Goal: Task Accomplishment & Management: Complete application form

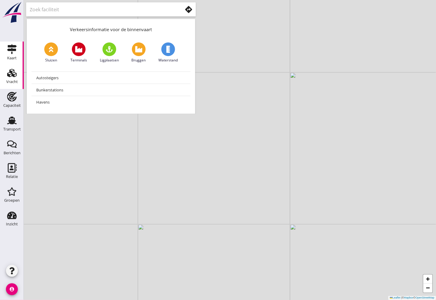
click at [7, 75] on use at bounding box center [12, 73] width 10 height 8
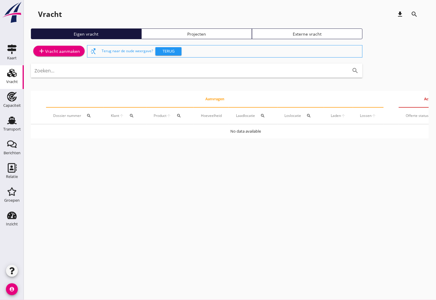
click at [66, 48] on div "add Vracht aanmaken" at bounding box center [59, 51] width 42 height 7
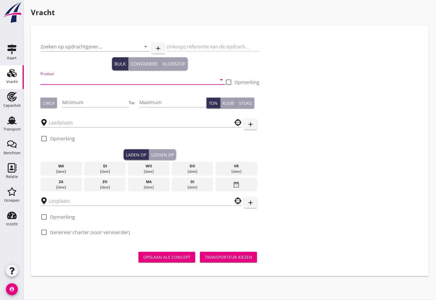
click at [57, 76] on input "Product" at bounding box center [128, 80] width 176 height 10
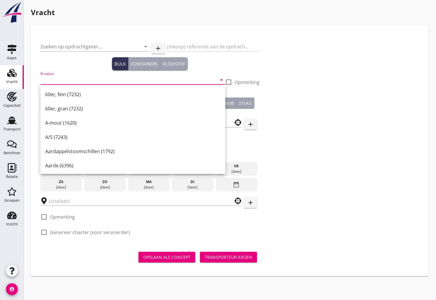
click at [64, 81] on input "Product" at bounding box center [128, 80] width 176 height 10
click at [82, 78] on input "Product" at bounding box center [128, 80] width 176 height 10
click at [57, 78] on input "p" at bounding box center [128, 80] width 176 height 10
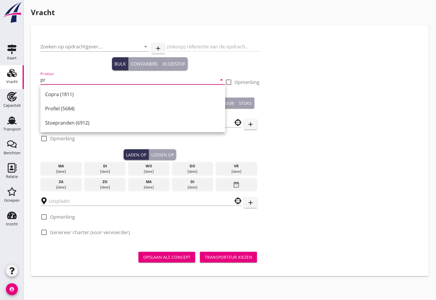
type input "p"
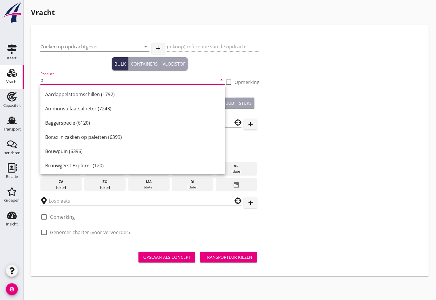
click at [64, 81] on input "p" at bounding box center [128, 80] width 176 height 10
click at [62, 47] on input "Zoeken op opdrachtgever..." at bounding box center [86, 47] width 92 height 10
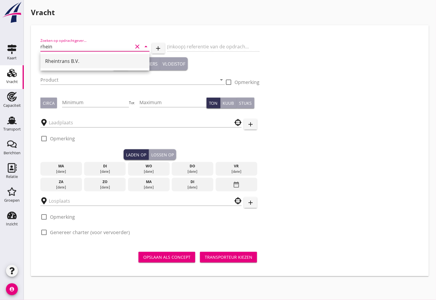
click at [61, 64] on div "Rheintrans B.V." at bounding box center [95, 61] width 100 height 7
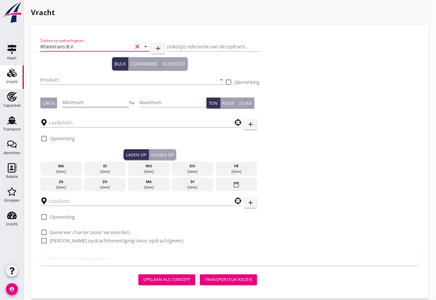
type input "Rheintrans B.V."
click at [91, 105] on input "Minimum" at bounding box center [95, 103] width 67 height 10
click at [46, 77] on input "Product" at bounding box center [128, 80] width 176 height 10
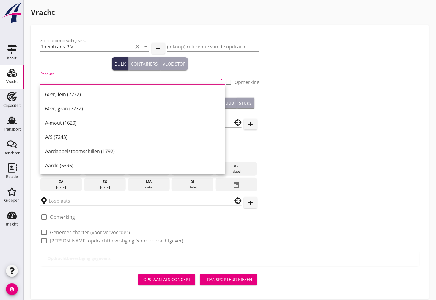
click at [56, 74] on div "Product arrow_drop_down" at bounding box center [132, 81] width 185 height 19
click at [56, 80] on input "Product" at bounding box center [128, 80] width 176 height 10
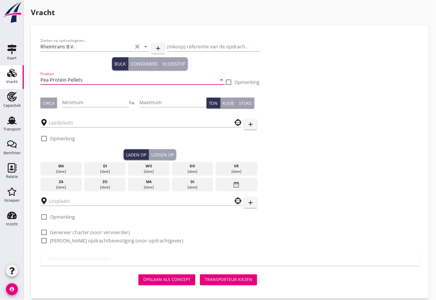
type input "Pea Protein Pellets"
click at [298, 91] on div "Zoeken op opdrachtgever... Rheintrans B.V. clear arrow_drop_down add (inkoop) r…" at bounding box center [230, 143] width 384 height 217
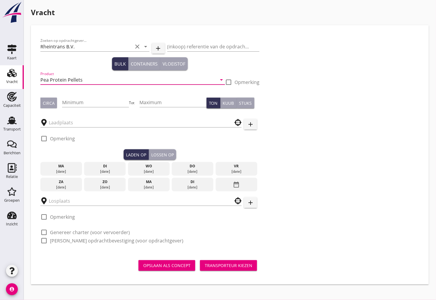
click at [87, 79] on input "Pea Protein Pellets" at bounding box center [128, 80] width 176 height 10
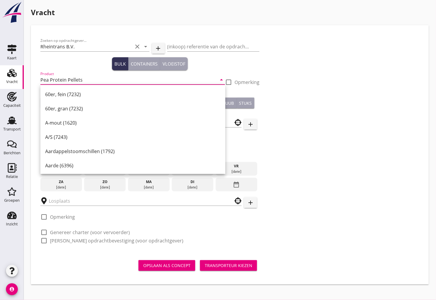
click at [90, 80] on input "Pea Protein Pellets" at bounding box center [128, 80] width 176 height 10
drag, startPoint x: 72, startPoint y: 78, endPoint x: 40, endPoint y: 78, distance: 31.5
click at [40, 78] on input "Pea Protein Pellets" at bounding box center [128, 80] width 176 height 10
click at [88, 80] on input "Pea Protein Pellets" at bounding box center [128, 80] width 176 height 10
drag, startPoint x: 92, startPoint y: 78, endPoint x: 35, endPoint y: 81, distance: 57.7
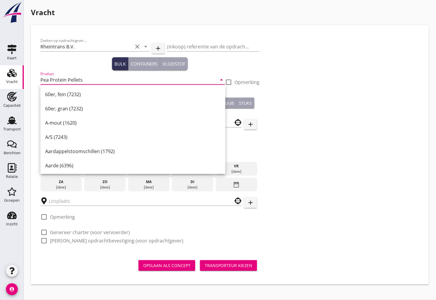
click at [35, 81] on div "Zoeken op opdrachtgever... Rheintrans B.V. clear arrow_drop_down add (inkoop) r…" at bounding box center [230, 155] width 398 height 260
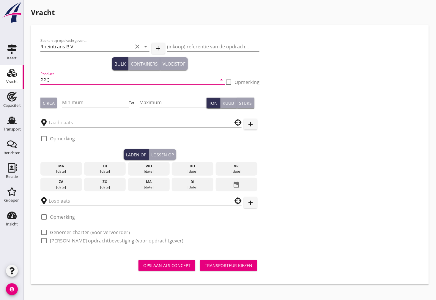
type input "PPC"
click at [231, 82] on div at bounding box center [228, 82] width 10 height 10
checkbox input "true"
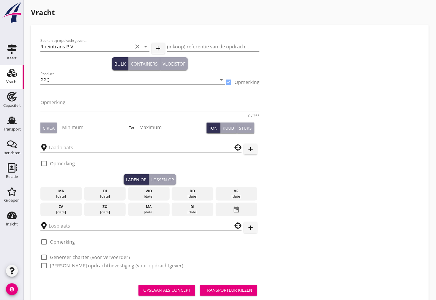
click at [121, 83] on input "PPC" at bounding box center [128, 80] width 176 height 10
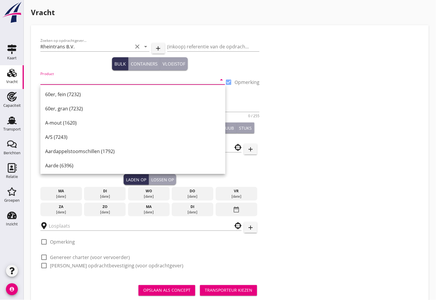
click at [49, 79] on input "Product" at bounding box center [128, 80] width 176 height 10
click at [73, 78] on input "Product" at bounding box center [128, 80] width 176 height 10
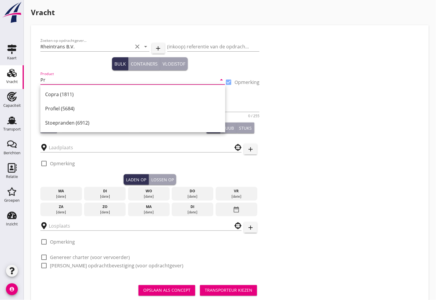
type input "P"
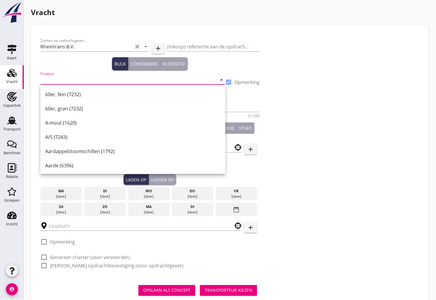
click at [227, 80] on div at bounding box center [228, 82] width 10 height 10
checkbox input "false"
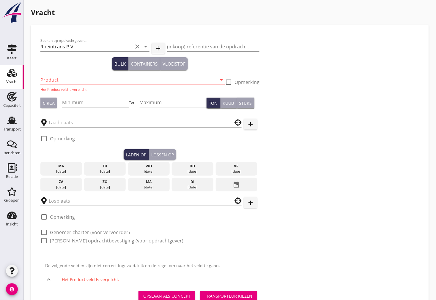
click at [103, 102] on input "Minimum" at bounding box center [95, 103] width 67 height 10
click at [94, 103] on input "Minimum" at bounding box center [95, 103] width 67 height 10
type input "1172"
click at [51, 103] on div "Circa" at bounding box center [49, 103] width 12 height 6
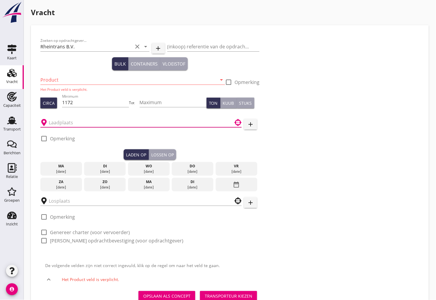
click at [79, 124] on input "text" at bounding box center [137, 123] width 176 height 10
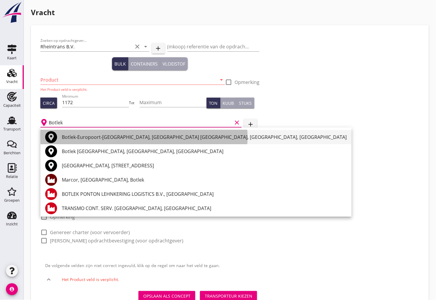
click at [83, 137] on div "Botlek-Europoort-[GEOGRAPHIC_DATA], [GEOGRAPHIC_DATA] [GEOGRAPHIC_DATA], [GEOGR…" at bounding box center [204, 137] width 285 height 7
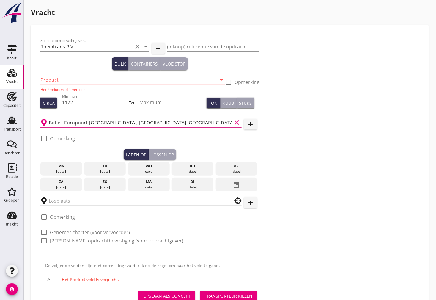
type input "Botlek-Europoort-[GEOGRAPHIC_DATA], [GEOGRAPHIC_DATA] [GEOGRAPHIC_DATA], [GEOGR…"
click at [43, 138] on div at bounding box center [44, 139] width 10 height 10
checkbox input "true"
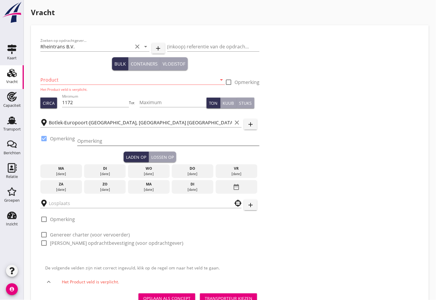
click at [84, 138] on input "Opmerking" at bounding box center [168, 141] width 182 height 10
click at [90, 139] on input "Opmerking" at bounding box center [168, 141] width 182 height 10
click at [297, 158] on div "Zoeken op opdrachtgever... Rheintrans B.V. clear arrow_drop_down add (inkoop) r…" at bounding box center [230, 144] width 384 height 219
click at [114, 141] on input "ex. Ultra Leo" at bounding box center [168, 141] width 182 height 10
click at [111, 141] on input "ex. Ultra Leo" at bounding box center [168, 141] width 182 height 10
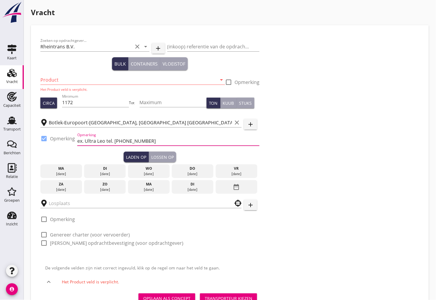
type input "ex. Ultra Leo tel. [PHONE_NUMBER]"
click at [153, 173] on div "[DATE]" at bounding box center [149, 173] width 39 height 5
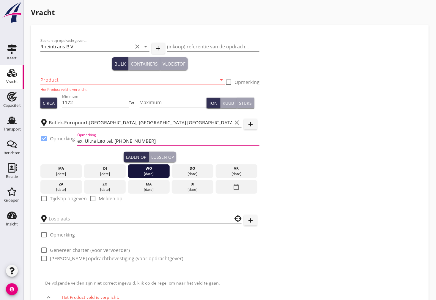
click at [149, 142] on input "ex. Ultra Leo tel. [PHONE_NUMBER]" at bounding box center [168, 141] width 182 height 10
click at [45, 196] on div at bounding box center [44, 199] width 10 height 10
checkbox input "true"
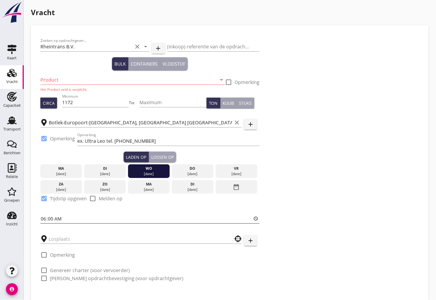
click at [49, 218] on input "06:00" at bounding box center [149, 219] width 219 height 10
click at [44, 220] on input "06:00" at bounding box center [149, 219] width 219 height 10
type input "18:01"
click at [160, 155] on div "Lossen op" at bounding box center [162, 157] width 23 height 6
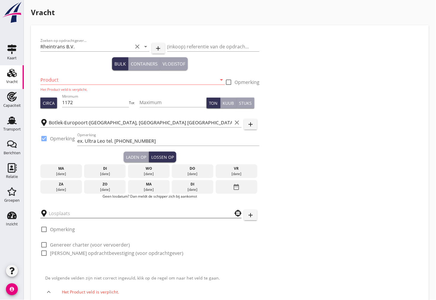
click at [83, 213] on input "text" at bounding box center [137, 214] width 176 height 10
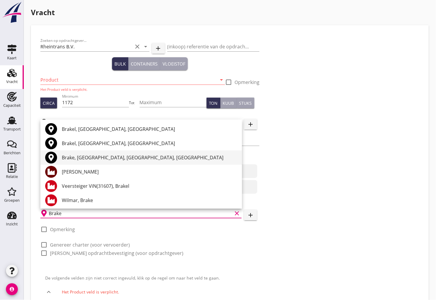
click at [94, 159] on div "Brake, [GEOGRAPHIC_DATA], [GEOGRAPHIC_DATA], [GEOGRAPHIC_DATA]" at bounding box center [149, 157] width 175 height 7
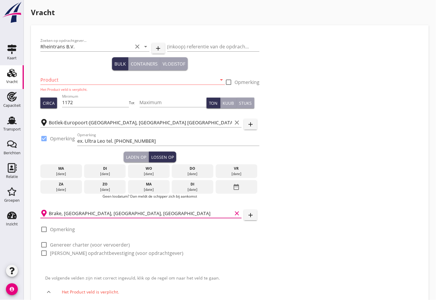
type input "Brake, [GEOGRAPHIC_DATA], [GEOGRAPHIC_DATA], [GEOGRAPHIC_DATA]"
click at [129, 156] on div "Laden op" at bounding box center [136, 157] width 20 height 6
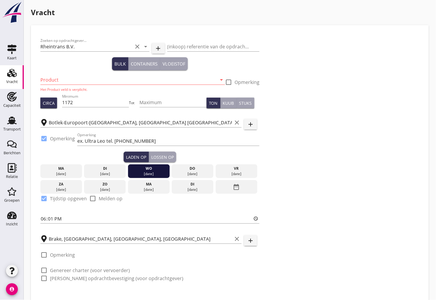
click at [168, 157] on div "Lossen op" at bounding box center [162, 157] width 23 height 6
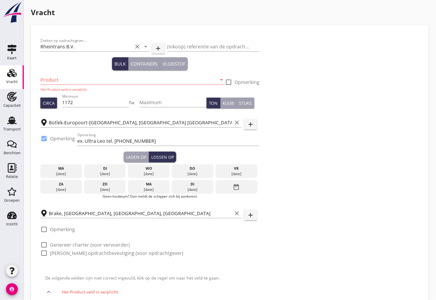
click at [236, 189] on icon "date_range" at bounding box center [236, 187] width 7 height 11
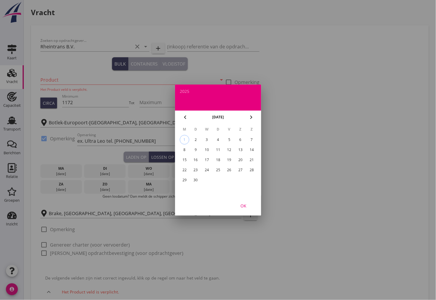
click at [216, 149] on div "11" at bounding box center [218, 150] width 10 height 10
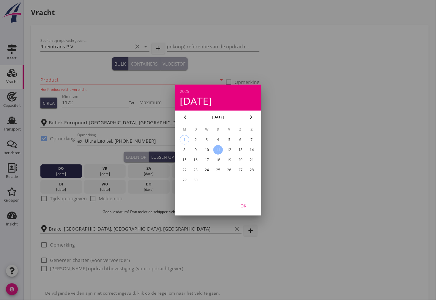
click at [345, 175] on div at bounding box center [218, 150] width 436 height 300
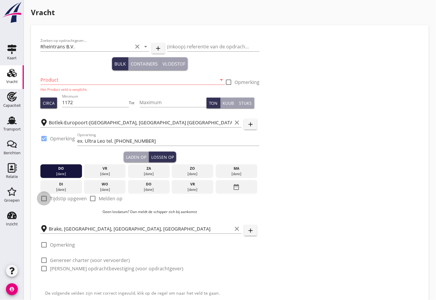
click at [45, 201] on div at bounding box center [44, 199] width 10 height 10
checkbox input "true"
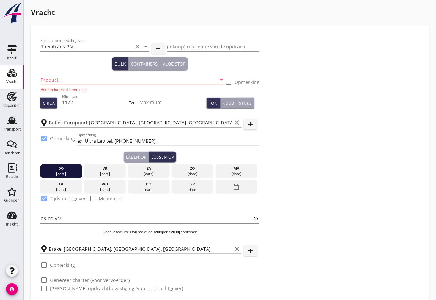
click at [47, 219] on input "06:00" at bounding box center [149, 219] width 219 height 10
click at [51, 218] on input "06:00" at bounding box center [149, 219] width 219 height 10
type input "06:01"
click at [44, 266] on div at bounding box center [44, 265] width 10 height 10
checkbox input "true"
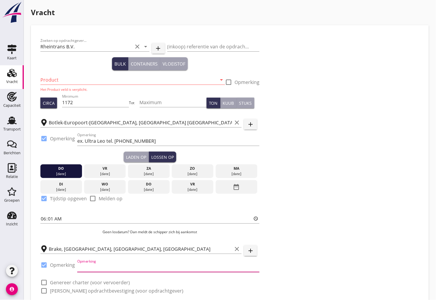
click at [111, 267] on input "Opmerking" at bounding box center [168, 268] width 182 height 10
paste input "[PERSON_NAME] Weser GmbH & Co"
type input "[PERSON_NAME] Weser GmbH & Co"
click at [135, 156] on div "Laden op" at bounding box center [136, 157] width 20 height 6
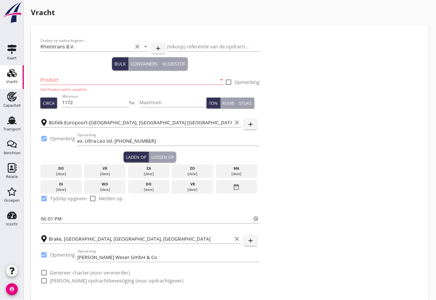
click at [156, 157] on div "Lossen op" at bounding box center [162, 157] width 23 height 6
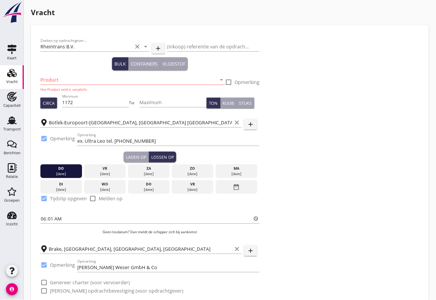
click at [133, 154] on div "Laden op" at bounding box center [136, 157] width 20 height 6
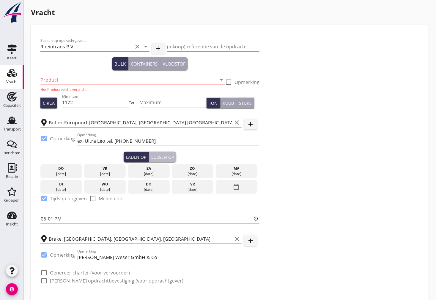
click at [156, 154] on div "Lossen op" at bounding box center [162, 157] width 23 height 6
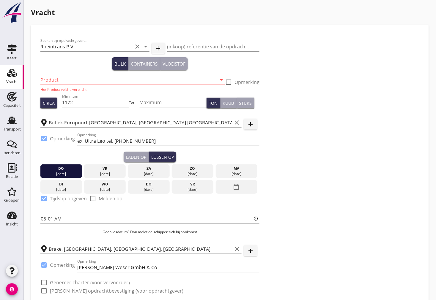
click at [135, 156] on div "Laden op" at bounding box center [136, 157] width 20 height 6
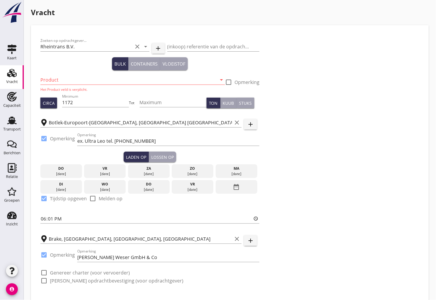
click at [241, 187] on div "date_range" at bounding box center [237, 187] width 42 height 14
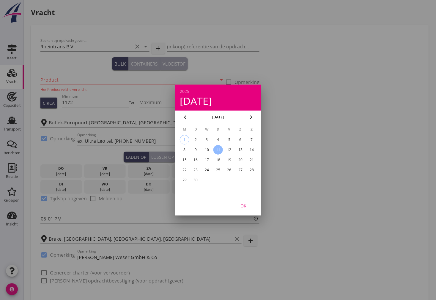
click at [322, 179] on div at bounding box center [218, 150] width 436 height 300
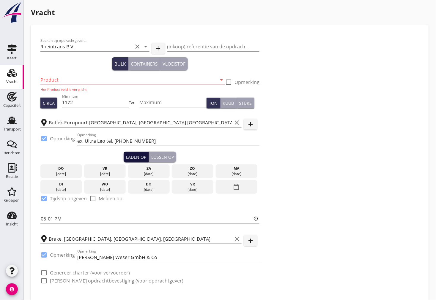
click at [138, 157] on div "Laden op" at bounding box center [136, 157] width 20 height 6
click at [236, 187] on icon "date_range" at bounding box center [236, 187] width 7 height 11
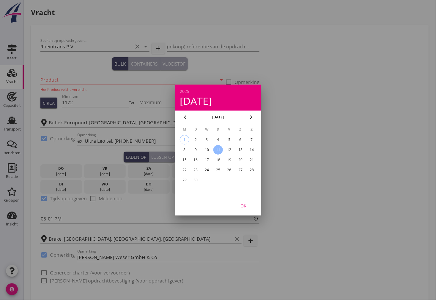
click at [219, 138] on div "4" at bounding box center [218, 140] width 10 height 10
click at [245, 201] on button "OK" at bounding box center [243, 206] width 26 height 11
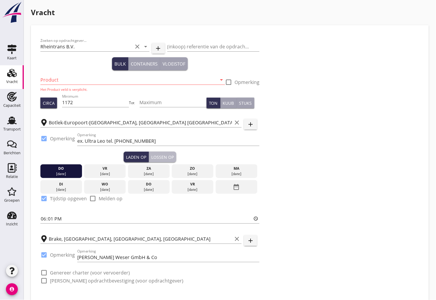
click at [163, 152] on button "Lossen op" at bounding box center [162, 157] width 27 height 11
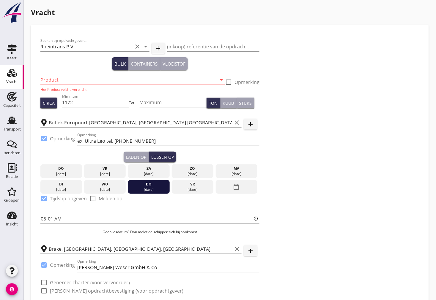
click at [140, 156] on div "Laden op" at bounding box center [136, 157] width 20 height 6
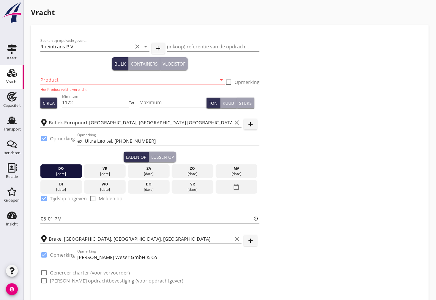
click at [161, 155] on div "Lossen op" at bounding box center [162, 157] width 23 height 6
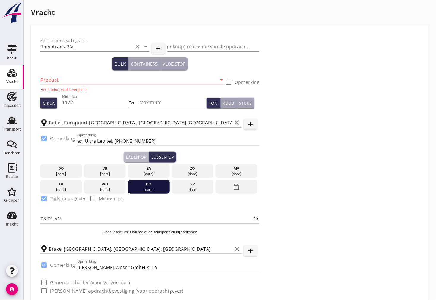
click at [141, 154] on div "Laden op" at bounding box center [136, 157] width 20 height 6
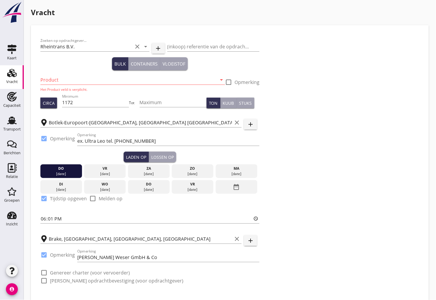
click at [168, 156] on div "Lossen op" at bounding box center [162, 157] width 23 height 6
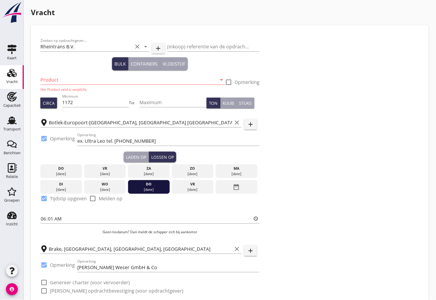
click at [142, 156] on div "Laden op" at bounding box center [136, 157] width 20 height 6
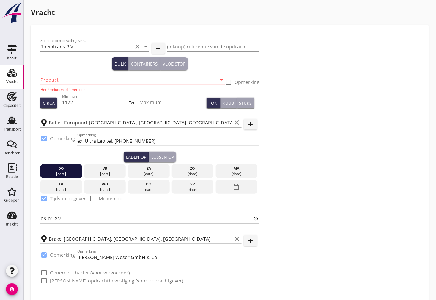
click at [160, 155] on div "Lossen op" at bounding box center [162, 157] width 23 height 6
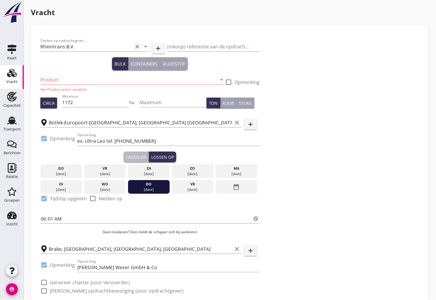
click at [141, 158] on div "Laden op" at bounding box center [136, 157] width 20 height 6
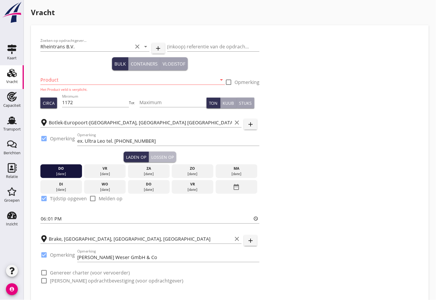
click at [158, 156] on div "Lossen op" at bounding box center [162, 157] width 23 height 6
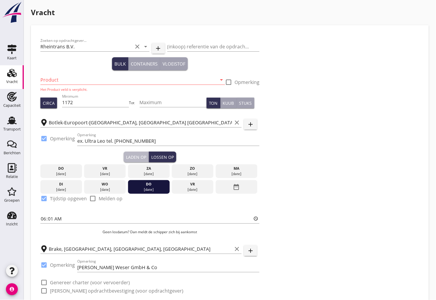
click at [129, 156] on div "Laden op" at bounding box center [136, 157] width 20 height 6
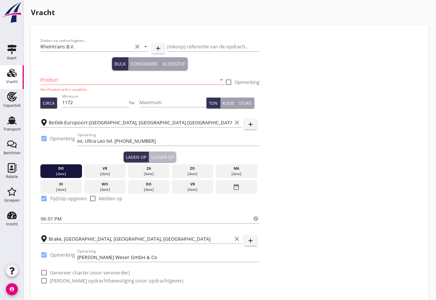
click at [164, 157] on div "Lossen op" at bounding box center [162, 157] width 23 height 6
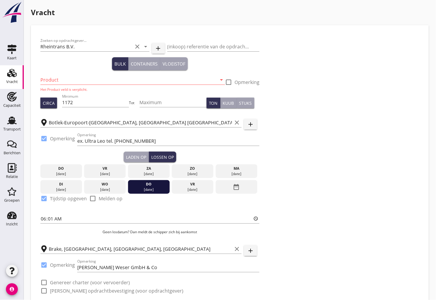
click at [138, 157] on div "Laden op" at bounding box center [136, 157] width 20 height 6
type input "18:01"
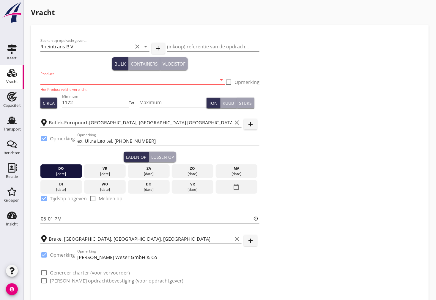
click at [54, 78] on input "Product" at bounding box center [128, 80] width 176 height 10
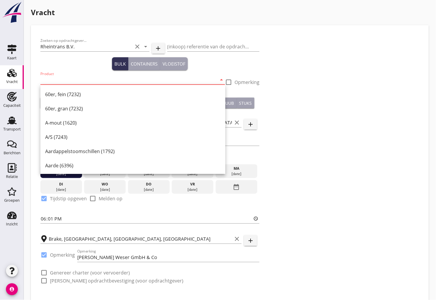
click at [316, 97] on div "Zoeken op opdrachtgever... Rheintrans B.V. clear arrow_drop_down add (inkoop) r…" at bounding box center [230, 163] width 384 height 257
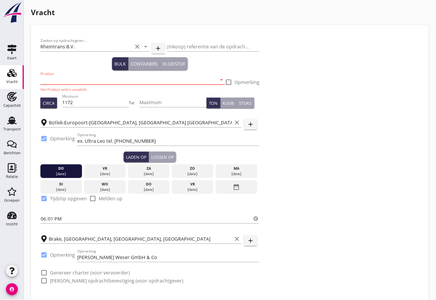
click at [184, 79] on input "Product" at bounding box center [128, 80] width 176 height 10
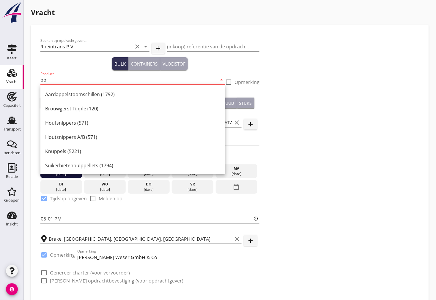
type input "p"
click at [64, 78] on input "Product" at bounding box center [128, 80] width 176 height 10
paste input "Pea Protein Pellets"
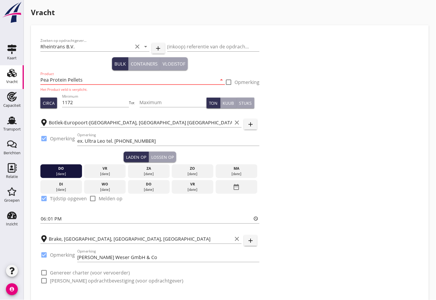
type input "Pea Protein Pellets"
click at [303, 96] on div "Zoeken op opdrachtgever... Rheintrans B.V. clear arrow_drop_down add (inkoop) r…" at bounding box center [230, 163] width 384 height 257
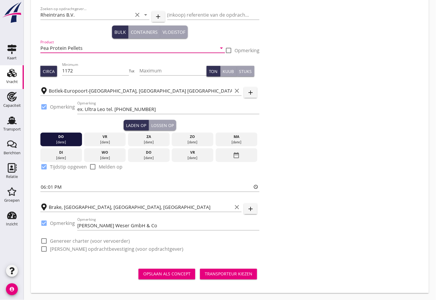
click at [92, 48] on input "Pea Protein Pellets" at bounding box center [128, 48] width 176 height 10
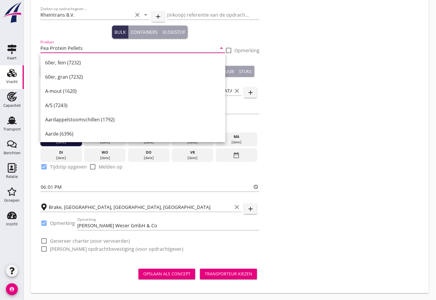
click at [92, 48] on input "Pea Protein Pellets" at bounding box center [128, 48] width 176 height 10
click at [396, 188] on div "Zoeken op opdrachtgever... Rheintrans B.V. clear arrow_drop_down add (inkoop) r…" at bounding box center [230, 131] width 384 height 257
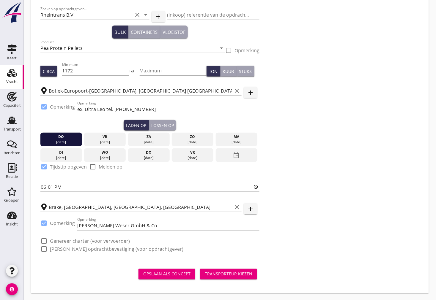
click at [42, 241] on div at bounding box center [44, 241] width 10 height 10
checkbox input "true"
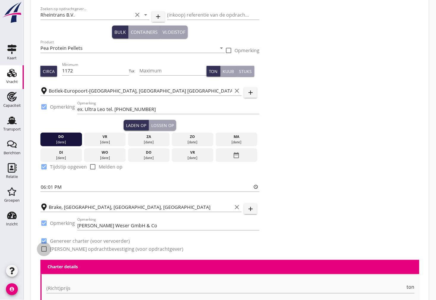
click at [42, 249] on div at bounding box center [44, 250] width 10 height 10
checkbox input "true"
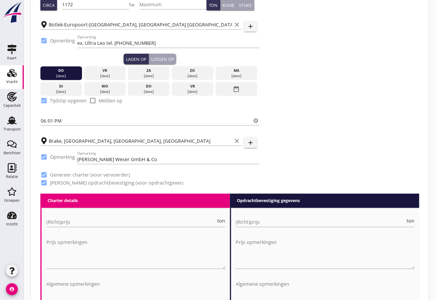
scroll to position [164, 0]
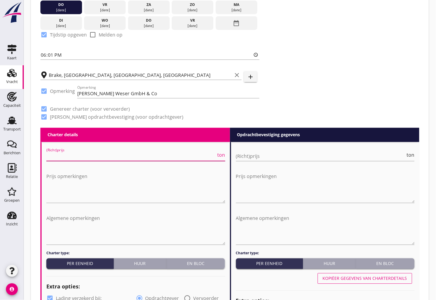
click at [74, 156] on input "(Richt)prijs" at bounding box center [131, 157] width 170 height 10
click at [53, 157] on input "(Richt)prijs" at bounding box center [131, 157] width 170 height 10
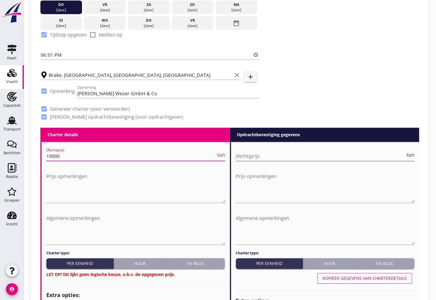
type input "19000"
click at [288, 153] on input "(Richt)prijs" at bounding box center [321, 157] width 170 height 10
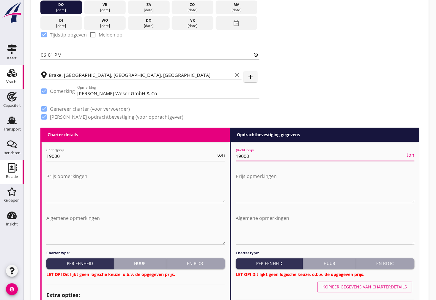
type input "19000"
click at [105, 191] on textarea "Prijs opmerkingen" at bounding box center [135, 187] width 179 height 31
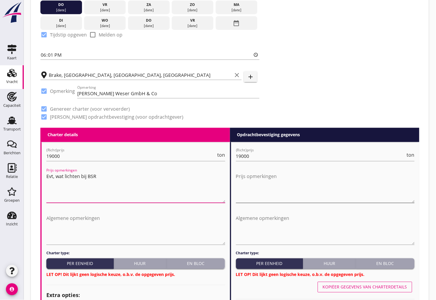
type textarea "Evt, wat lichten bij BSR"
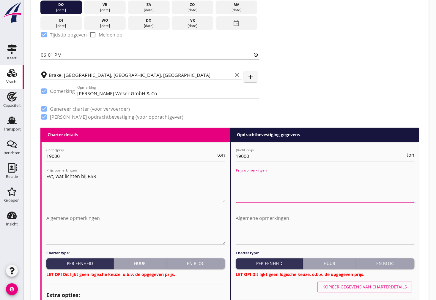
click at [256, 181] on textarea "Prijs opmerkingen" at bounding box center [325, 187] width 179 height 31
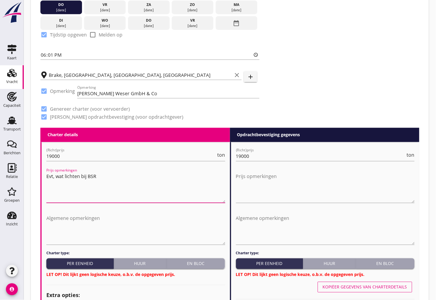
drag, startPoint x: 109, startPoint y: 179, endPoint x: 43, endPoint y: 178, distance: 66.3
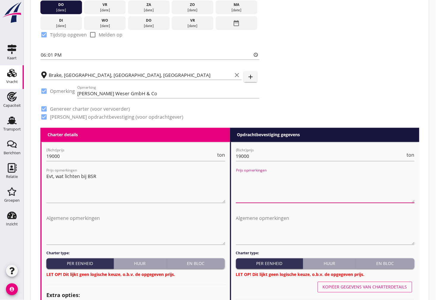
click at [302, 176] on textarea "Prijs opmerkingen" at bounding box center [325, 187] width 179 height 31
paste textarea "Evt, wat lichten bij BSR"
type textarea "Evt, wat lichten bij BSR"
click at [167, 213] on div "Algemene opmerkingen" at bounding box center [135, 230] width 179 height 41
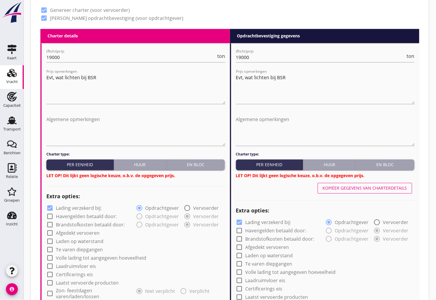
scroll to position [329, 0]
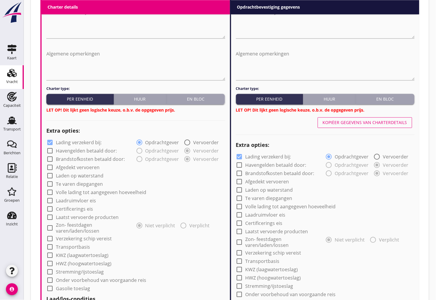
click at [50, 166] on div at bounding box center [50, 168] width 10 height 10
checkbox input "true"
click at [239, 181] on div at bounding box center [239, 182] width 10 height 10
checkbox input "true"
click at [241, 155] on div at bounding box center [239, 157] width 10 height 10
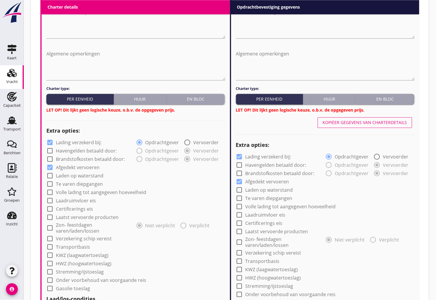
checkbox input "false"
click at [51, 141] on div at bounding box center [50, 143] width 10 height 10
checkbox input "false"
click at [50, 234] on div at bounding box center [50, 239] width 10 height 10
checkbox input "true"
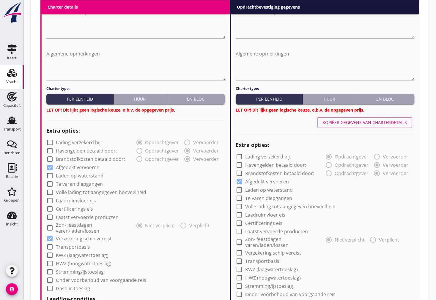
click at [237, 248] on div at bounding box center [239, 253] width 10 height 10
checkbox input "true"
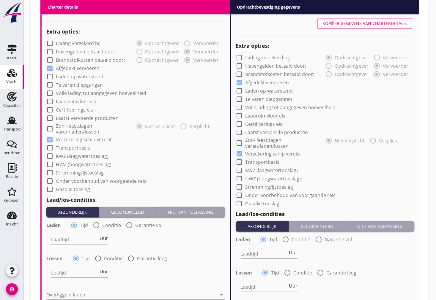
scroll to position [494, 0]
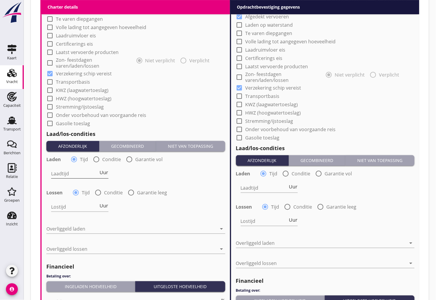
click at [74, 170] on input "Laadtijd" at bounding box center [75, 174] width 48 height 10
click at [128, 155] on div at bounding box center [129, 160] width 10 height 10
radio input "false"
radio input "true"
click at [96, 156] on div at bounding box center [96, 160] width 10 height 10
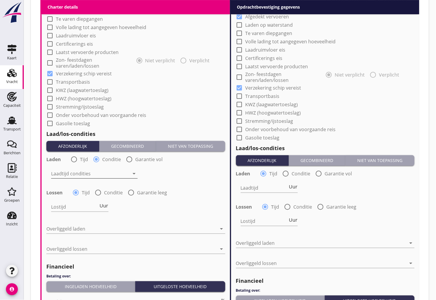
click at [75, 169] on div at bounding box center [90, 174] width 78 height 10
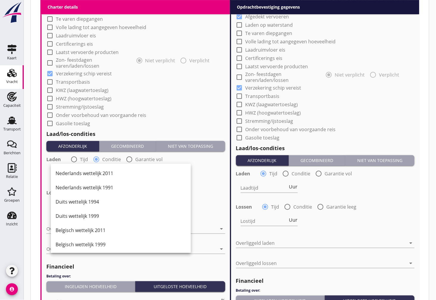
click at [215, 164] on div "Laadtijd condities arrow_drop_down" at bounding box center [136, 174] width 180 height 21
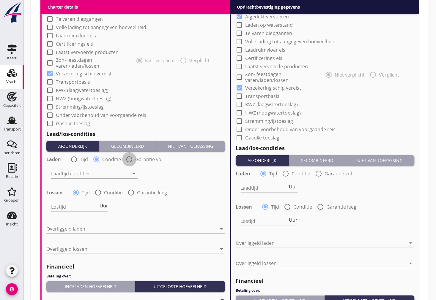
click at [129, 155] on div at bounding box center [129, 160] width 10 height 10
radio input "false"
radio input "true"
click at [213, 170] on icon "date_range" at bounding box center [212, 173] width 7 height 7
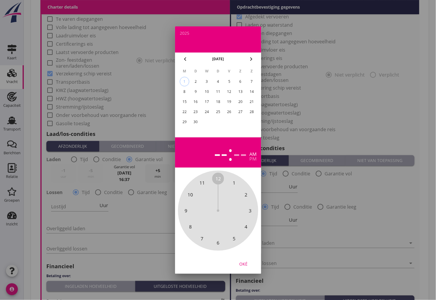
click at [126, 199] on div at bounding box center [218, 150] width 436 height 300
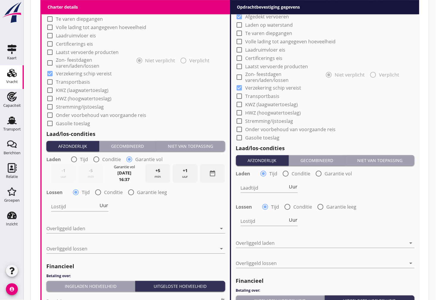
click at [209, 169] on div "date_range" at bounding box center [212, 173] width 25 height 19
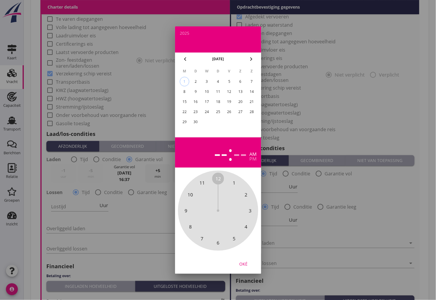
click at [185, 88] on div "8" at bounding box center [184, 92] width 10 height 10
click at [121, 174] on div at bounding box center [218, 150] width 436 height 300
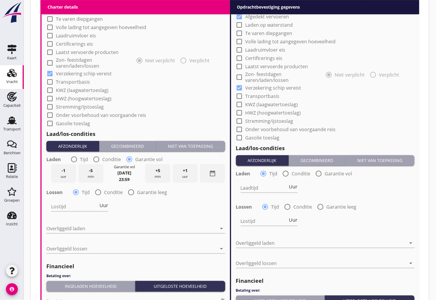
click at [125, 177] on strong "23:59" at bounding box center [124, 180] width 11 height 6
click at [127, 177] on strong "23:59" at bounding box center [124, 180] width 11 height 6
click at [125, 177] on strong "23:59" at bounding box center [124, 180] width 11 height 6
click at [122, 177] on strong "23:59" at bounding box center [124, 180] width 11 height 6
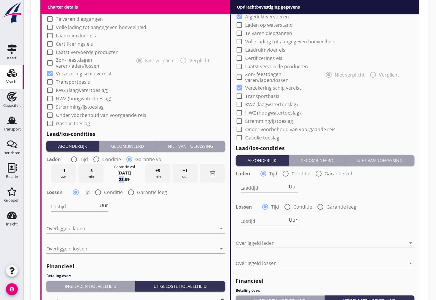
click at [122, 177] on strong "23:59" at bounding box center [124, 180] width 11 height 6
click at [129, 177] on strong "23:59" at bounding box center [124, 180] width 11 height 6
click at [130, 177] on strong "23:59" at bounding box center [124, 180] width 11 height 6
click at [125, 177] on strong "23:59" at bounding box center [124, 180] width 11 height 6
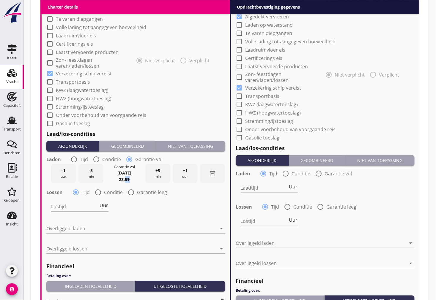
click at [125, 177] on strong "23:59" at bounding box center [124, 180] width 11 height 6
click at [209, 170] on icon "date_range" at bounding box center [212, 173] width 7 height 7
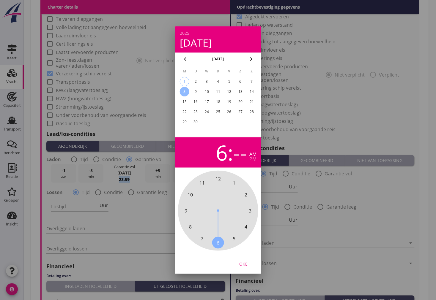
drag, startPoint x: 218, startPoint y: 177, endPoint x: 217, endPoint y: 245, distance: 68.4
click at [217, 243] on div "12 1 2 3 4 5 6 7 8 9 10 11" at bounding box center [218, 211] width 64 height 64
click at [215, 174] on span "00" at bounding box center [218, 179] width 12 height 12
click at [217, 177] on span "00" at bounding box center [217, 178] width 5 height 7
click at [248, 264] on div "Oké" at bounding box center [243, 264] width 17 height 6
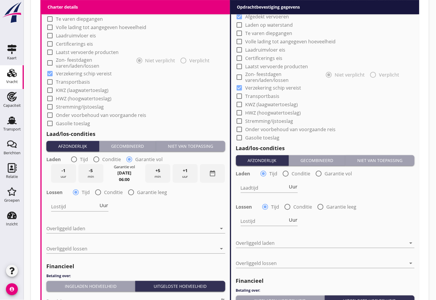
click at [146, 210] on div "Lostijd Uur" at bounding box center [136, 207] width 180 height 21
click at [90, 206] on input "Lostijd" at bounding box center [75, 207] width 48 height 10
type input "48"
click at [74, 224] on div at bounding box center [131, 229] width 171 height 10
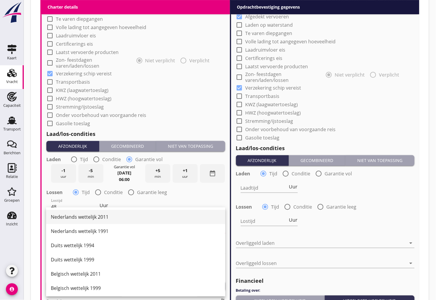
click at [97, 218] on div "Nederlands wettelijk 2011" at bounding box center [136, 217] width 170 height 7
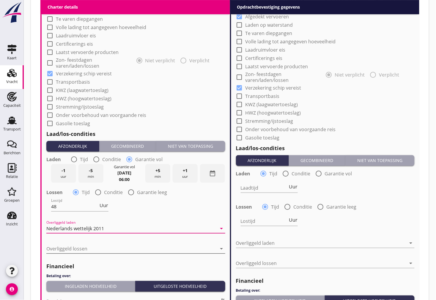
click at [68, 244] on div at bounding box center [131, 249] width 171 height 10
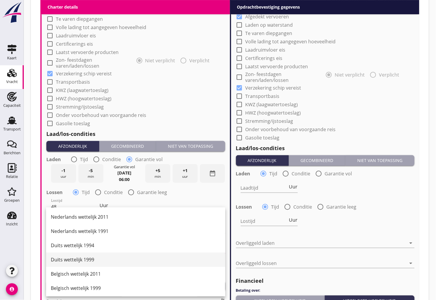
click at [101, 259] on div "Duits wettelijk 1999" at bounding box center [136, 259] width 170 height 7
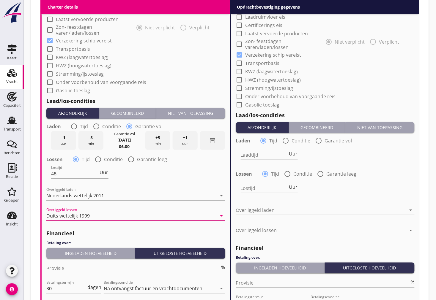
scroll to position [560, 0]
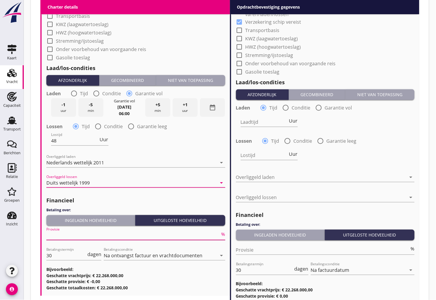
click at [70, 231] on input "Provisie" at bounding box center [133, 236] width 174 height 10
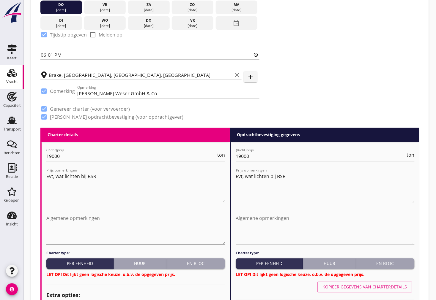
scroll to position [230, 0]
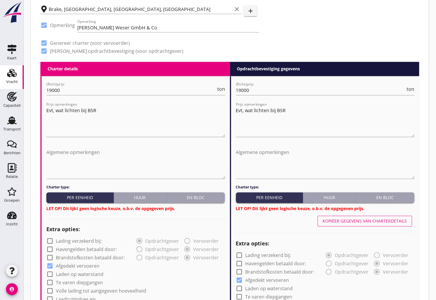
type input "5"
click at [94, 224] on div "Extra opties:" at bounding box center [135, 230] width 179 height 14
click at [213, 198] on div "En bloc" at bounding box center [196, 198] width 54 height 6
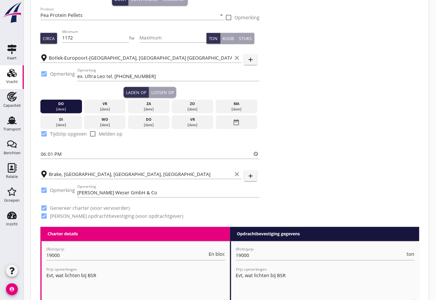
scroll to position [0, 0]
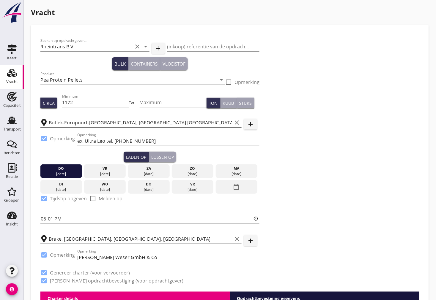
click at [79, 123] on input "Botlek-Europoort-[GEOGRAPHIC_DATA], [GEOGRAPHIC_DATA] [GEOGRAPHIC_DATA], [GEOGR…" at bounding box center [140, 123] width 183 height 10
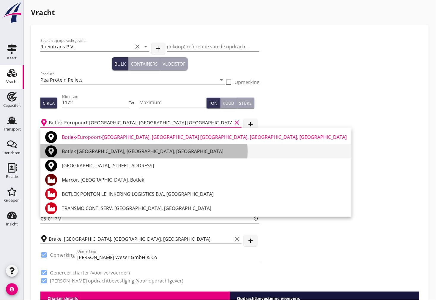
click at [102, 149] on div "Botlek [GEOGRAPHIC_DATA], [GEOGRAPHIC_DATA], [GEOGRAPHIC_DATA]" at bounding box center [204, 151] width 285 height 7
type input "Botlek [GEOGRAPHIC_DATA], [GEOGRAPHIC_DATA], [GEOGRAPHIC_DATA]"
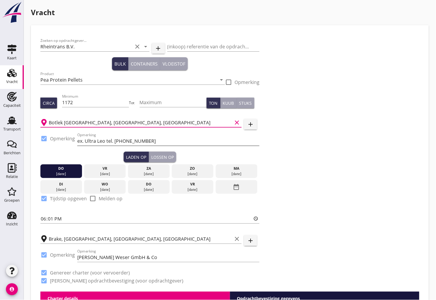
scroll to position [33, 0]
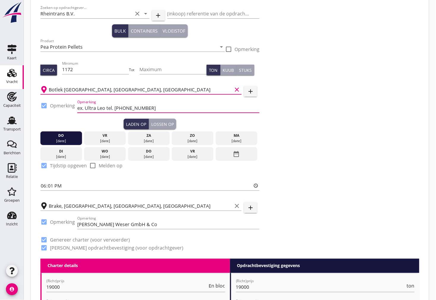
drag, startPoint x: 78, startPoint y: 107, endPoint x: 146, endPoint y: 105, distance: 67.5
click at [146, 105] on input "ex. Ultra Leo tel. [PHONE_NUMBER]" at bounding box center [168, 108] width 182 height 10
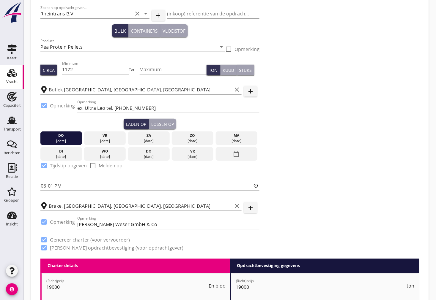
click at [327, 155] on div "Zoeken op opdrachtgever... Rheintrans B.V. clear arrow_drop_down add (inkoop) r…" at bounding box center [230, 130] width 384 height 257
click at [164, 123] on div "Lossen op" at bounding box center [162, 124] width 23 height 6
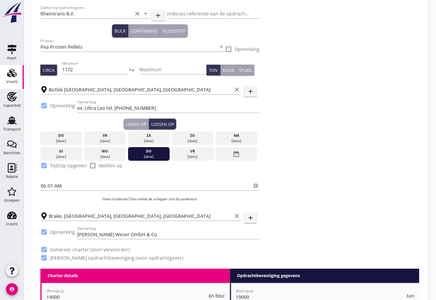
click at [134, 121] on div "Laden op" at bounding box center [136, 124] width 20 height 6
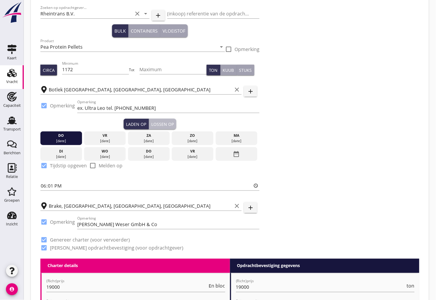
click at [161, 124] on div "Lossen op" at bounding box center [162, 124] width 23 height 6
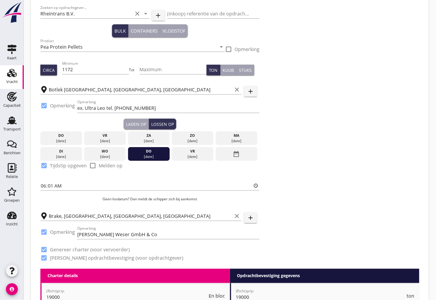
click at [138, 123] on div "Laden op" at bounding box center [136, 124] width 20 height 6
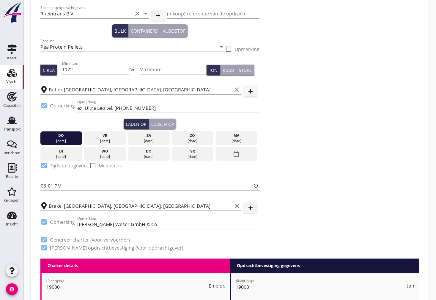
click at [166, 125] on div "Lossen op" at bounding box center [162, 124] width 23 height 6
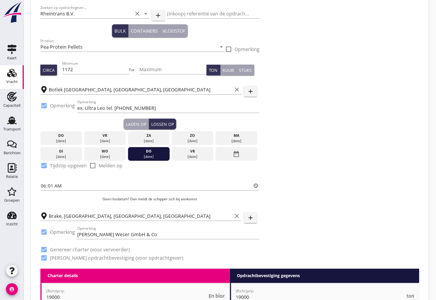
click at [139, 126] on div "Laden op" at bounding box center [136, 124] width 20 height 6
type input "18:01"
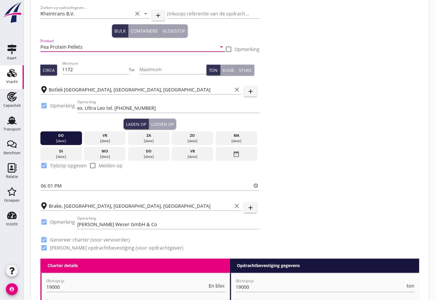
click at [100, 46] on input "Pea Protein Pellets" at bounding box center [128, 47] width 176 height 10
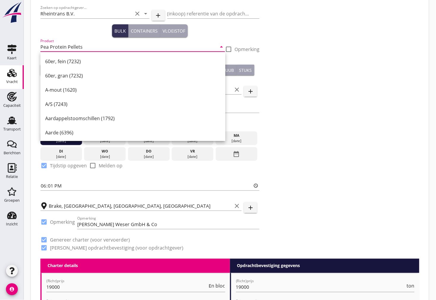
click at [100, 46] on input "Pea Protein Pellets" at bounding box center [128, 47] width 176 height 10
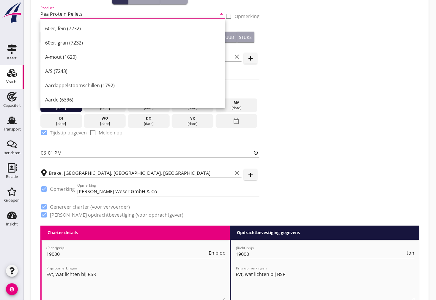
click at [337, 123] on div "Zoeken op opdrachtgever... Rheintrans B.V. clear arrow_drop_down add (inkoop) r…" at bounding box center [230, 97] width 384 height 257
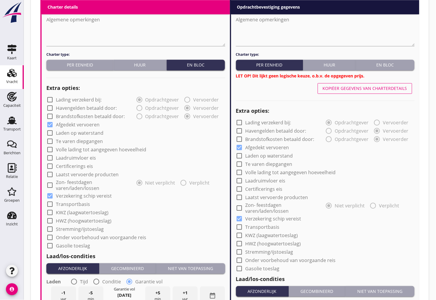
scroll to position [396, 0]
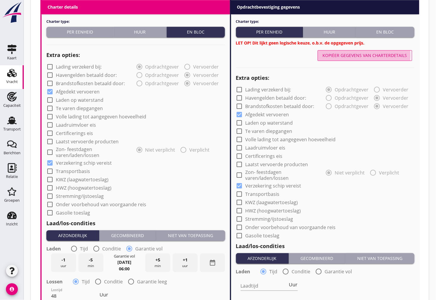
click at [355, 57] on div "Kopiëer gegevens van charterdetails" at bounding box center [365, 55] width 84 height 6
radio input "false"
radio input "true"
type input "48"
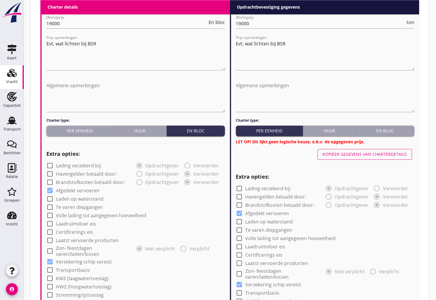
scroll to position [264, 0]
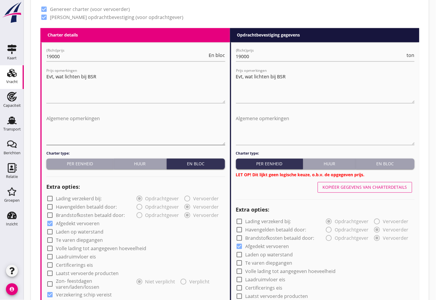
click at [66, 137] on textarea "Algemene opmerkingen" at bounding box center [135, 129] width 179 height 31
click at [74, 125] on textarea "Algemene opmerkingen" at bounding box center [135, 129] width 179 height 31
paste textarea "Schipper Tot [DATE] 20:00 uur aanwezig Maandag weer aanwezig, en start liggeld …"
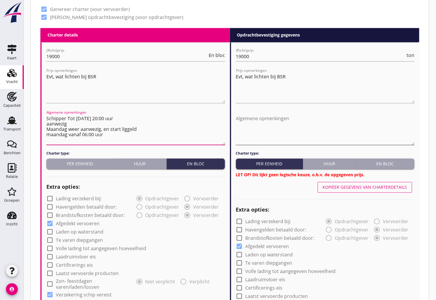
type textarea "Schipper Tot [DATE] 20:00 uur aanwezig Maandag weer aanwezig, en start liggeld …"
click at [289, 120] on textarea "Algemene opmerkingen" at bounding box center [325, 129] width 179 height 31
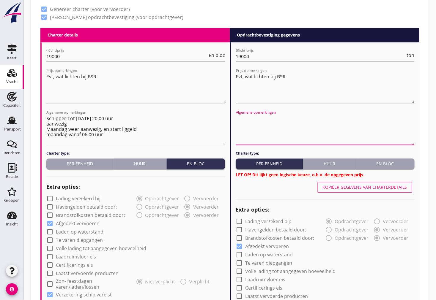
paste textarea "Schipper Tot [DATE] 20:00 uur aanwezig Maandag weer aanwezig, en start liggeld …"
click at [266, 121] on textarea "Schipper Tot [DATE] 20:00 uur aanwezig Maandag weer aanwezig, en start liggeld …" at bounding box center [325, 129] width 179 height 31
click at [248, 123] on textarea "Schipper Tot [DATE] 20:00 uur aanwezig Maandag weer aanwezig, en start liggeld …" at bounding box center [325, 129] width 179 height 31
click at [250, 127] on textarea "Schipper Tot [DATE] 20:00 uur aanwezig Maandag weer aanwezig, en start liggeld …" at bounding box center [325, 129] width 179 height 31
click at [251, 134] on textarea "Schipper Tot [DATE] 20:00 uur aanwezig Maandag weer aanwezig, en start liggeld …" at bounding box center [325, 129] width 179 height 31
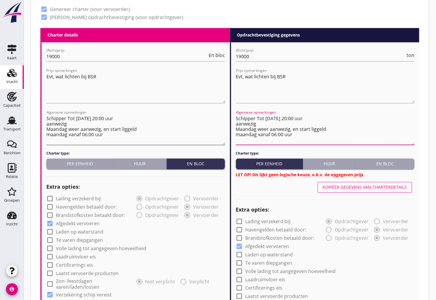
type textarea "Schipper Tot [DATE] 20:00 uur aanwezig Maandag weer aanwezig, en start liggeld …"
click at [81, 135] on textarea "Schipper Tot [DATE] 20:00 uur aanwezig Maandag weer aanwezig, en start liggeld …" at bounding box center [135, 129] width 179 height 31
click at [64, 124] on textarea "Schipper Tot [DATE] 20:00 uur aanwezig Maandag weer aanwezig, en start liggeld …" at bounding box center [135, 129] width 179 height 31
click at [48, 129] on textarea "Schipper Tot [DATE] 20:00 uur aanwezig Maandag weer aanwezig, en start liggeld …" at bounding box center [135, 129] width 179 height 31
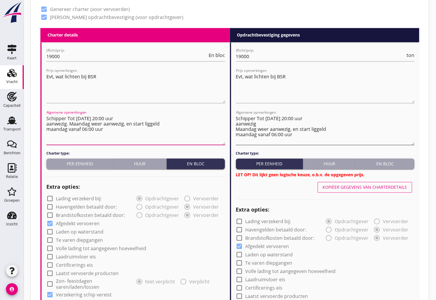
type textarea "Schipper Tot [DATE] 20:00 uur aanwezig. Maandag weer aanwezig, en start liggeld…"
click at [237, 127] on textarea "Schipper Tot [DATE] 20:00 uur aanwezig Maandag weer aanwezig, en start liggeld …" at bounding box center [325, 129] width 179 height 31
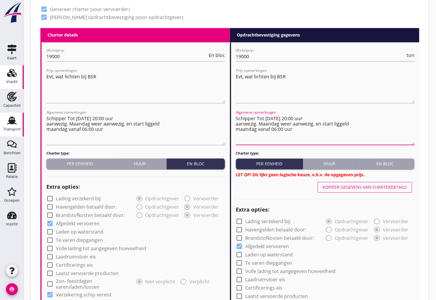
type textarea "Schipper Tot [DATE] 20:00 uur aanwezig. Maandag weer aanwezig, en start liggeld…"
click at [397, 167] on button "En bloc" at bounding box center [385, 164] width 59 height 11
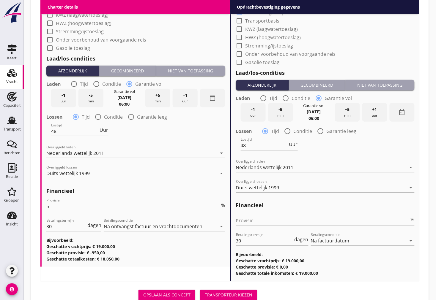
scroll to position [577, 0]
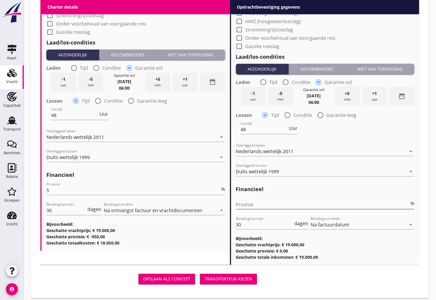
click at [280, 200] on input "Provisie" at bounding box center [323, 205] width 174 height 10
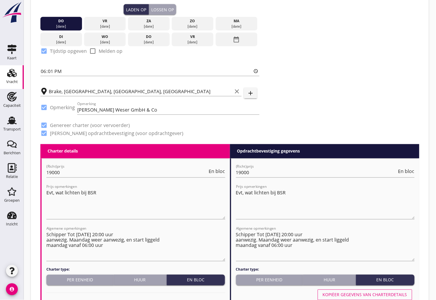
scroll to position [82, 0]
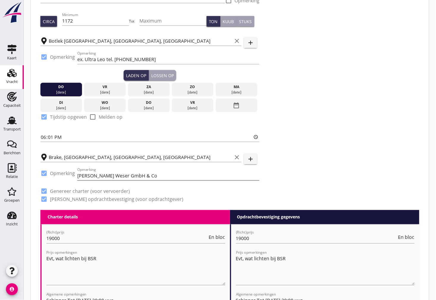
type input "0"
click at [160, 177] on input "[PERSON_NAME] Weser GmbH & Co" at bounding box center [168, 176] width 182 height 10
click at [162, 174] on input "[PERSON_NAME] Weser GmbH & Co" at bounding box center [168, 176] width 182 height 10
paste input "[PHONE_NUMBER]"
click at [140, 175] on input "[PERSON_NAME] Weser GmbH & Co [PHONE_NUMBER]" at bounding box center [168, 176] width 182 height 10
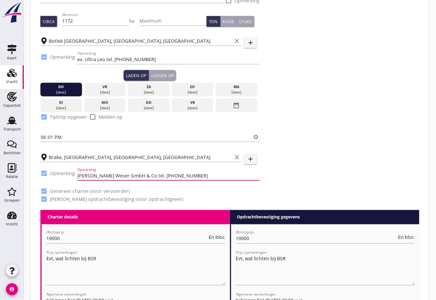
click at [195, 177] on input "[PERSON_NAME] Weser GmbH & Co tel. [PHONE_NUMBER]" at bounding box center [168, 176] width 182 height 10
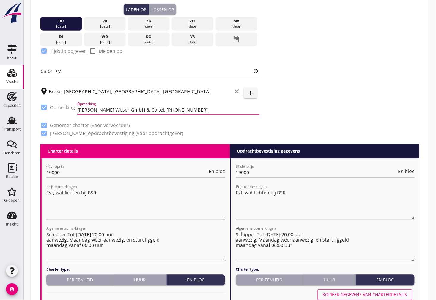
type input "[PERSON_NAME] Weser GmbH & Co tel. [PHONE_NUMBER]"
click at [187, 129] on div "check_box [PERSON_NAME] opdrachtbevestiging (voor opdrachtgever)" at bounding box center [149, 133] width 219 height 8
drag, startPoint x: 164, startPoint y: 109, endPoint x: 67, endPoint y: 112, distance: 96.9
click at [67, 112] on div "check_box Opmerking Opmerking [PERSON_NAME] Weser GmbH & Co tel. [PHONE_NUMBER]" at bounding box center [149, 110] width 219 height 20
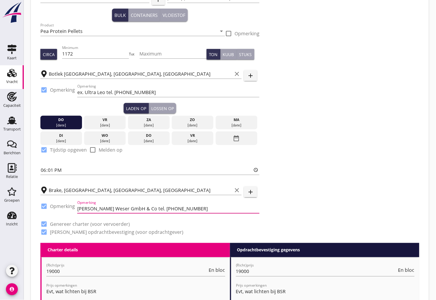
scroll to position [0, 0]
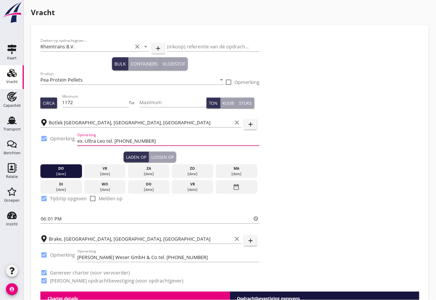
drag, startPoint x: 147, startPoint y: 138, endPoint x: 70, endPoint y: 143, distance: 76.8
click at [70, 143] on div "check_box Opmerking Opmerking ex. Ultra Leo tel. [PHONE_NUMBER]" at bounding box center [149, 142] width 219 height 20
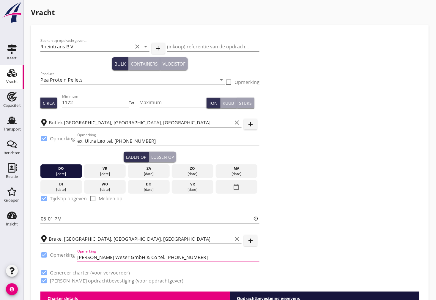
drag, startPoint x: 185, startPoint y: 258, endPoint x: 73, endPoint y: 260, distance: 112.1
click at [73, 260] on div "check_box Opmerking Opmerking [PERSON_NAME] Weser GmbH & Co tel. [PHONE_NUMBER]" at bounding box center [149, 258] width 219 height 20
click at [186, 257] on input "[PERSON_NAME] Weser GmbH & Co tel. [PHONE_NUMBER]" at bounding box center [168, 258] width 182 height 10
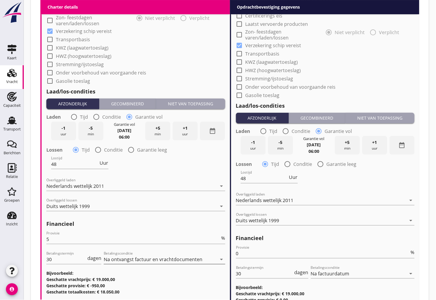
scroll to position [561, 0]
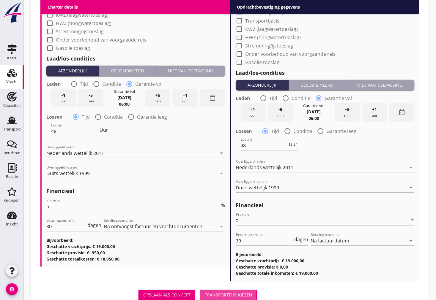
click at [237, 292] on div "Transporteur kiezen" at bounding box center [229, 295] width 48 height 6
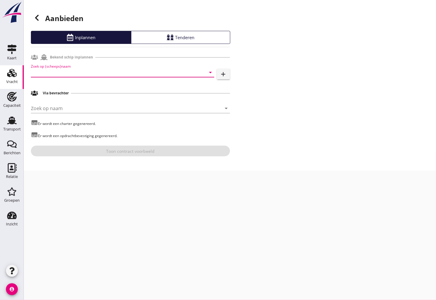
click at [59, 72] on input "Zoek op (scheeps)naam" at bounding box center [114, 73] width 167 height 10
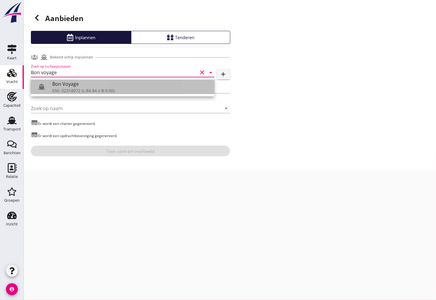
click at [101, 88] on div "ENI: 02318072 (L:84.84 x B:9.00)" at bounding box center [130, 91] width 157 height 6
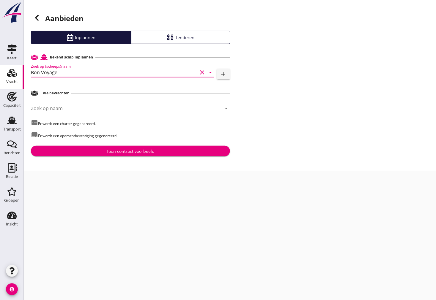
type input "Bon Voyage"
click at [55, 108] on input "Zoek op naam" at bounding box center [122, 109] width 182 height 10
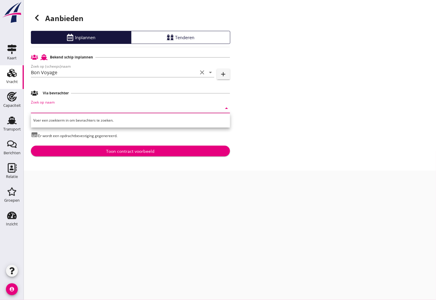
click at [82, 150] on div "Toon contract voorbeeld" at bounding box center [131, 151] width 190 height 6
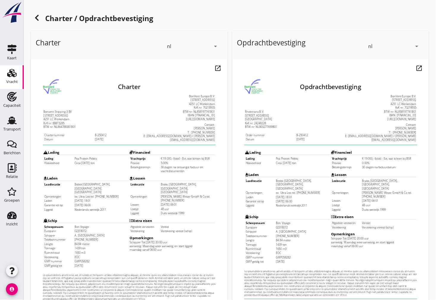
scroll to position [84, 0]
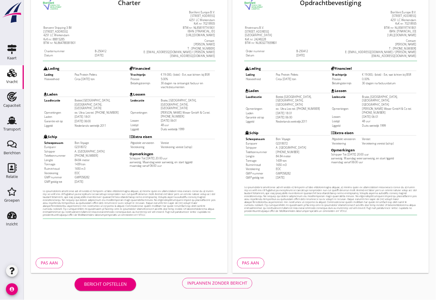
click at [45, 260] on button "Pas aan" at bounding box center [49, 263] width 27 height 11
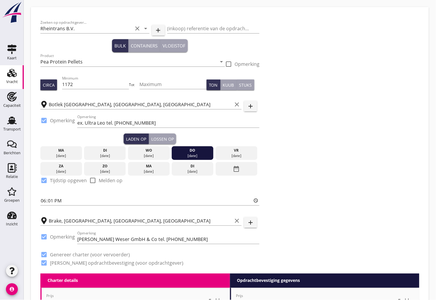
click at [153, 136] on div "Lossen op" at bounding box center [162, 139] width 23 height 6
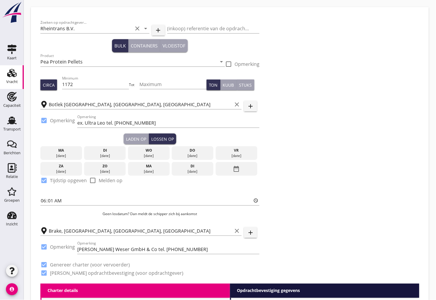
click at [243, 169] on div "date_range" at bounding box center [237, 169] width 42 height 14
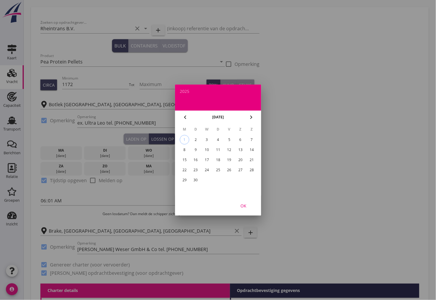
click at [272, 108] on div at bounding box center [218, 150] width 436 height 300
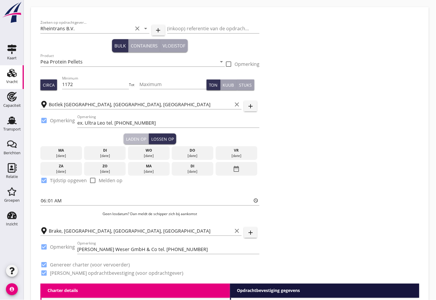
click at [136, 139] on div "Laden op" at bounding box center [136, 139] width 20 height 6
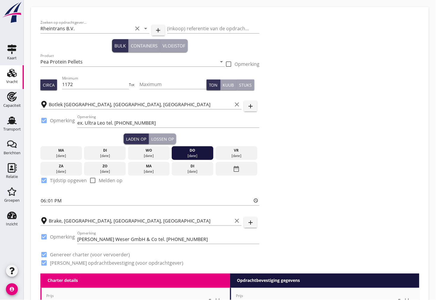
click at [166, 139] on div "Lossen op" at bounding box center [162, 139] width 23 height 6
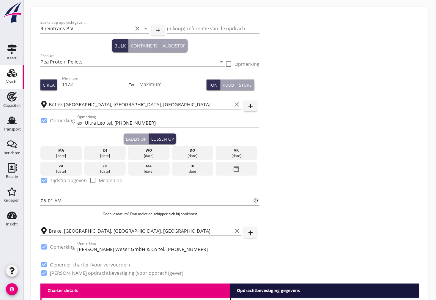
click at [244, 171] on div "date_range" at bounding box center [237, 169] width 42 height 14
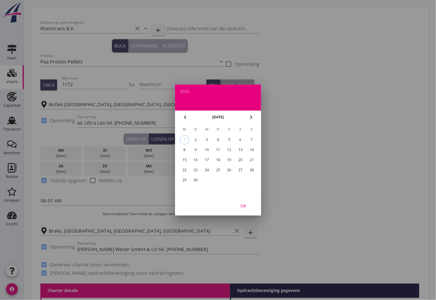
click at [134, 139] on div at bounding box center [218, 150] width 436 height 300
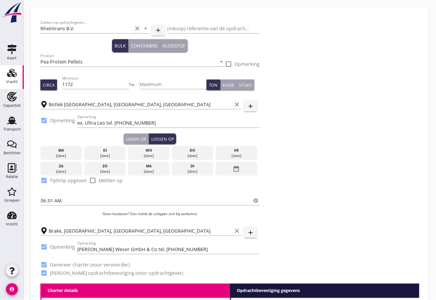
click at [134, 138] on div "Laden op" at bounding box center [136, 139] width 20 height 6
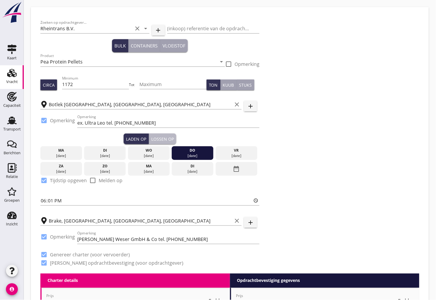
click at [165, 138] on div "Lossen op" at bounding box center [162, 139] width 23 height 6
type input "06:01"
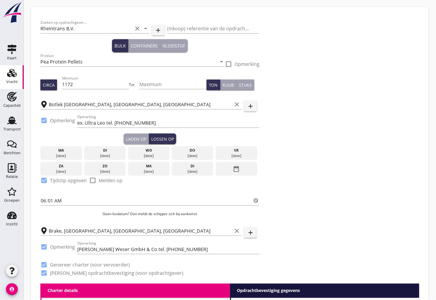
click at [233, 171] on icon "date_range" at bounding box center [236, 169] width 7 height 11
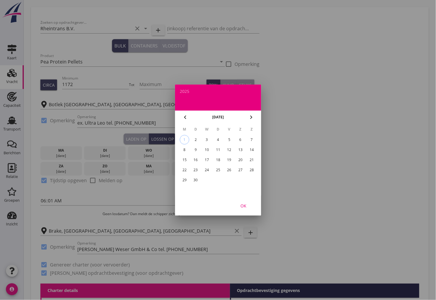
click at [218, 150] on div "11" at bounding box center [218, 150] width 10 height 10
click at [65, 152] on div at bounding box center [218, 150] width 436 height 300
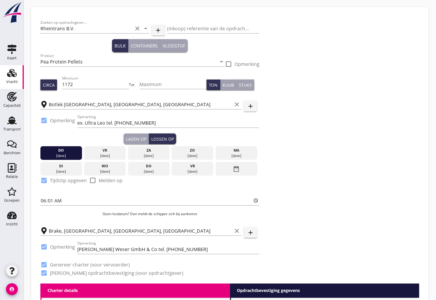
click at [62, 155] on div "[DATE]" at bounding box center [61, 155] width 39 height 5
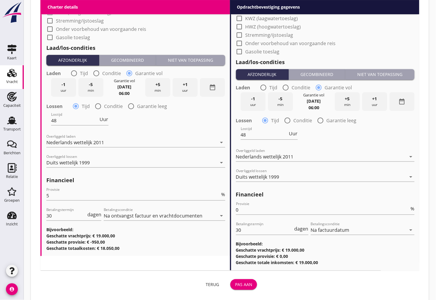
scroll to position [533, 0]
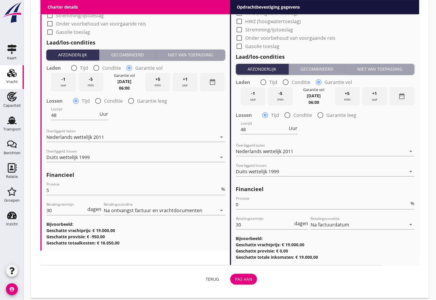
click at [247, 276] on div "Pas aan" at bounding box center [243, 279] width 17 height 6
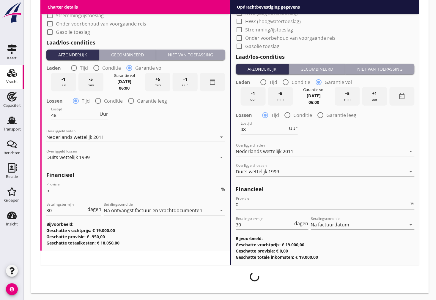
scroll to position [529, 0]
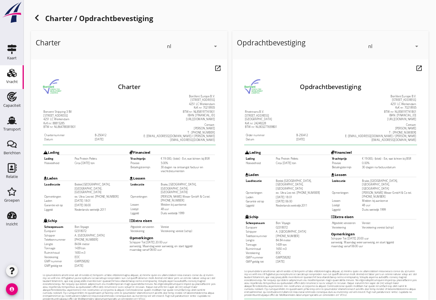
scroll to position [84, 0]
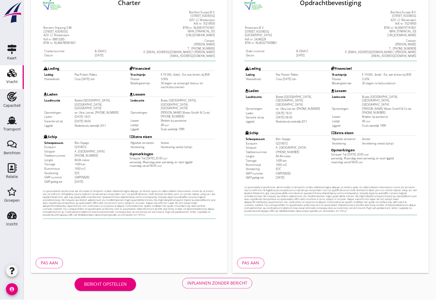
click at [218, 282] on div "Inplannen zonder bericht" at bounding box center [217, 283] width 60 height 6
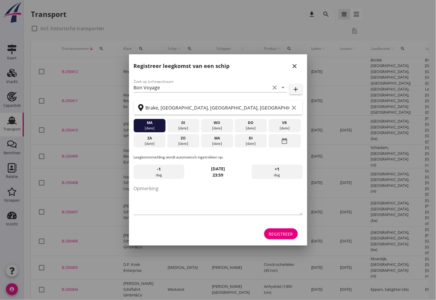
click at [256, 124] on div "do" at bounding box center [250, 122] width 29 height 5
click at [284, 232] on div "Registreer" at bounding box center [281, 234] width 24 height 6
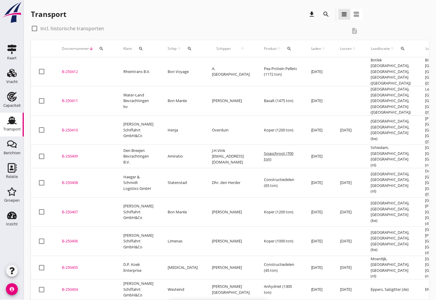
click at [67, 69] on div "B-250412" at bounding box center [85, 72] width 47 height 6
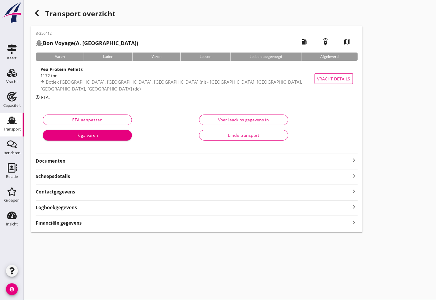
click at [70, 167] on div "B-250412 Bon Voyage (A. Bruin) local_gas_station emergency_share map Varen Lade…" at bounding box center [197, 129] width 332 height 207
click at [70, 164] on strong "Documenten" at bounding box center [193, 161] width 315 height 7
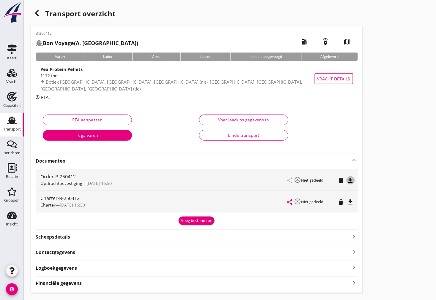
click at [349, 179] on icon "file_download" at bounding box center [350, 180] width 7 height 7
click at [352, 202] on icon "file_download" at bounding box center [350, 202] width 7 height 7
click at [37, 14] on icon "button" at bounding box center [36, 13] width 7 height 7
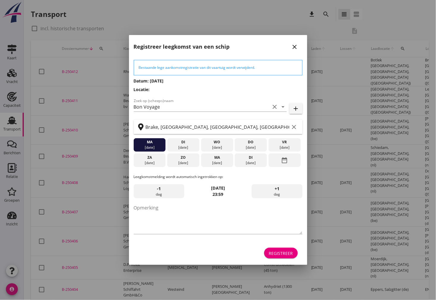
click at [17, 78] on div at bounding box center [218, 150] width 436 height 300
click at [294, 46] on icon "close" at bounding box center [294, 46] width 7 height 7
